Goal: Find specific page/section: Find specific page/section

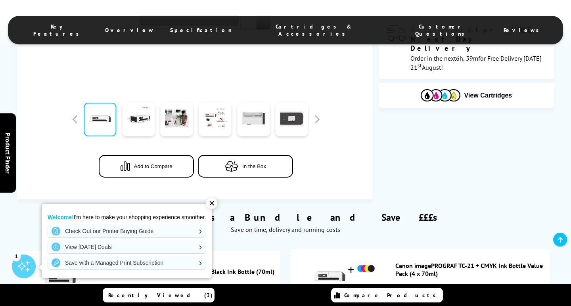
scroll to position [277, 0]
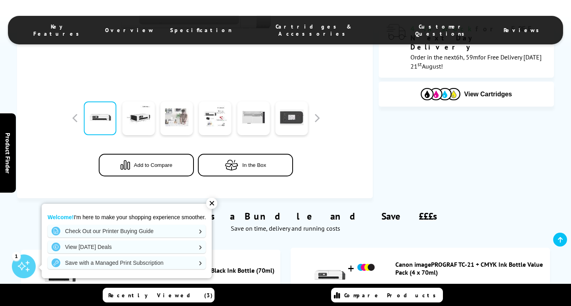
click at [179, 119] on link at bounding box center [177, 119] width 33 height 34
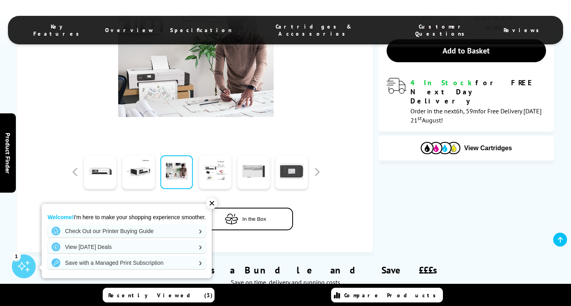
scroll to position [223, 0]
click at [217, 170] on link at bounding box center [215, 173] width 33 height 34
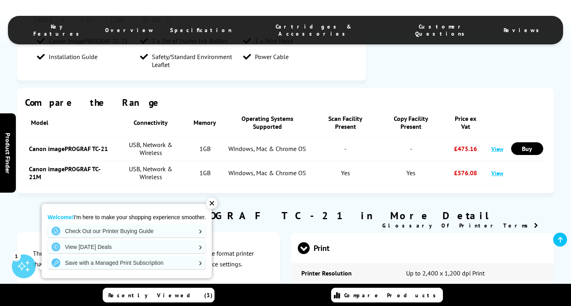
scroll to position [775, 0]
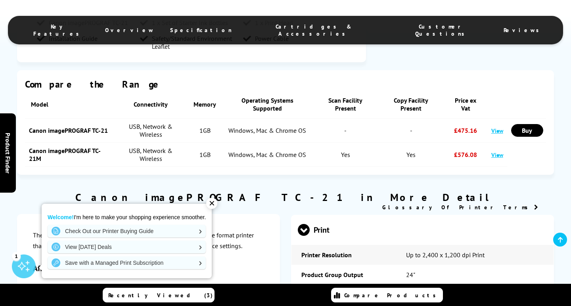
click at [215, 203] on div "✕" at bounding box center [211, 203] width 11 height 11
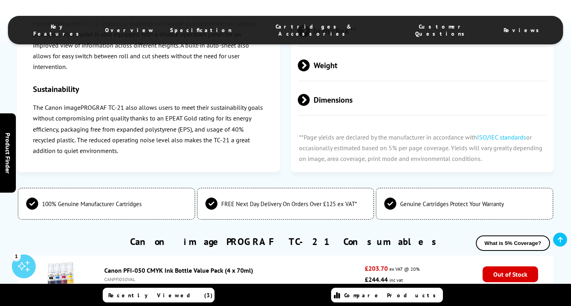
scroll to position [1500, 0]
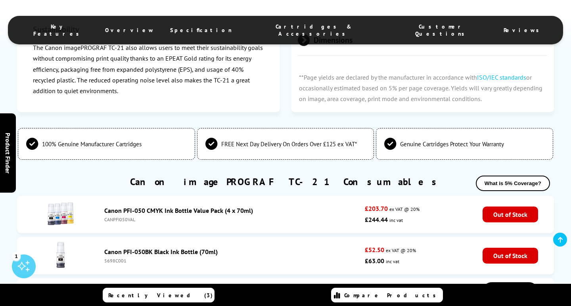
click at [331, 177] on link "Canon imagePROGRAF TC-21 Consumables" at bounding box center [286, 182] width 312 height 12
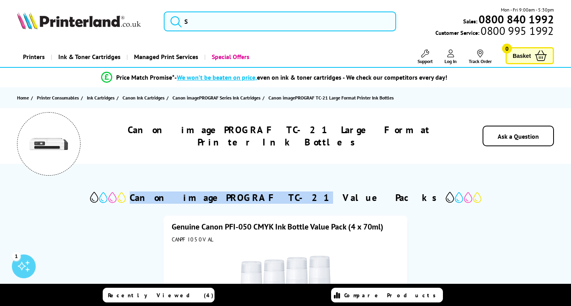
drag, startPoint x: 319, startPoint y: 198, endPoint x: 203, endPoint y: 197, distance: 116.3
click at [203, 197] on h2 "Canon imagePROGRAF TC-21 Value Packs" at bounding box center [286, 198] width 312 height 12
